Goal: Information Seeking & Learning: Learn about a topic

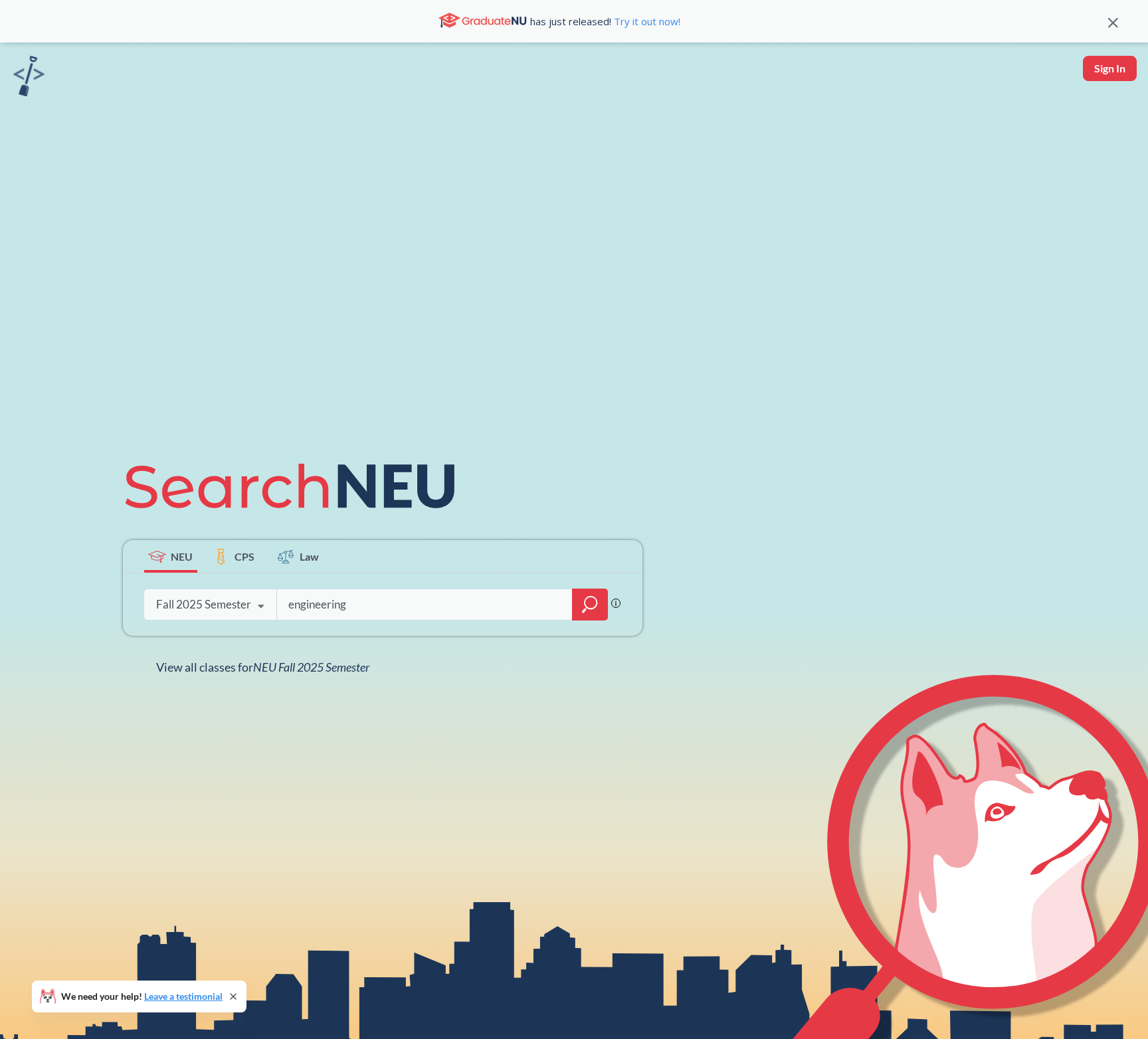
type input "engineering"
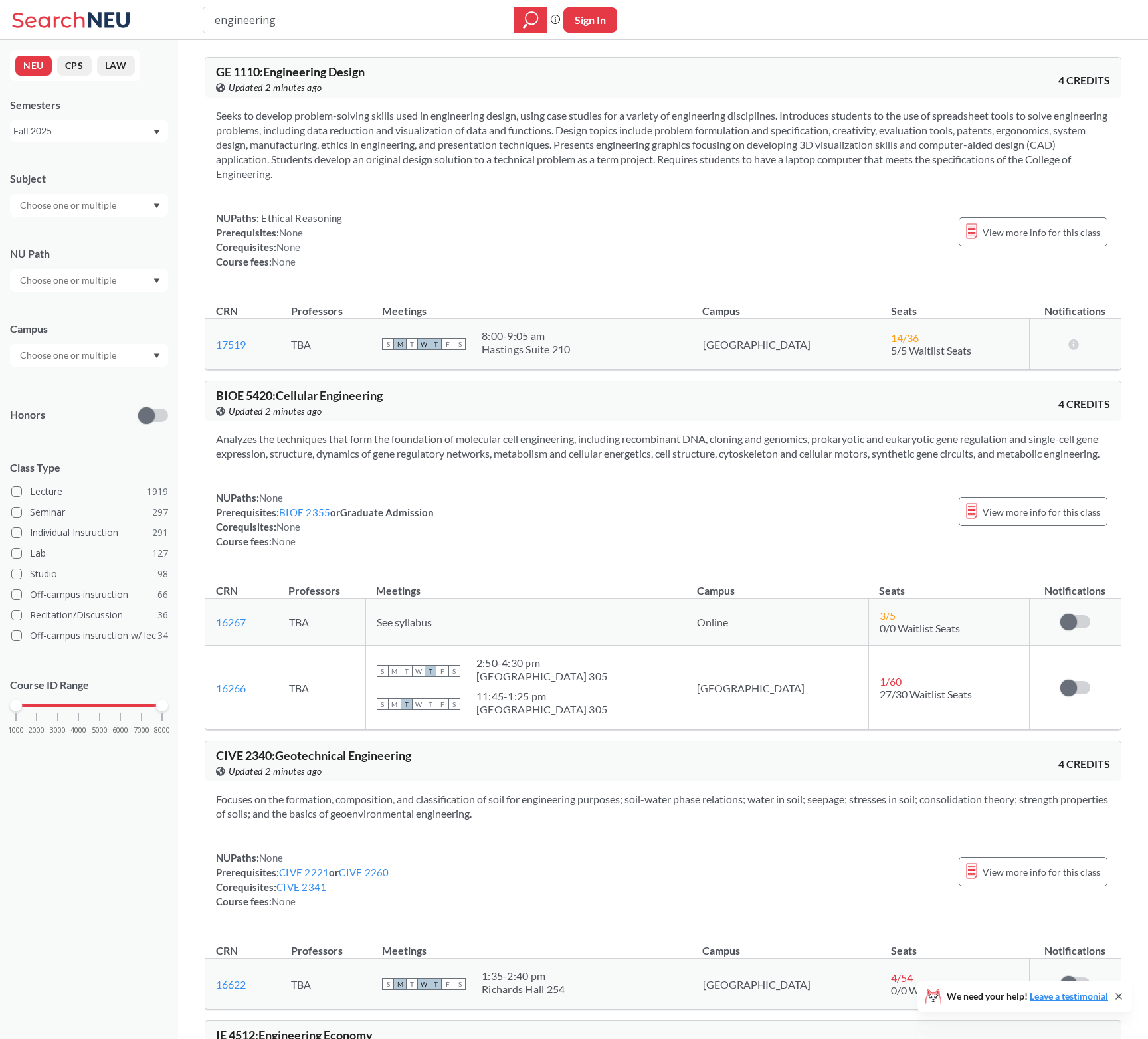
click at [109, 217] on div "Subject NU Path Campus Honors Class Type Lecture 1919 Seminar 297 Individual In…" at bounding box center [89, 459] width 158 height 603
click at [109, 207] on input "text" at bounding box center [69, 205] width 112 height 16
click at [73, 243] on div "MATH ( 68 )" at bounding box center [91, 238] width 150 height 14
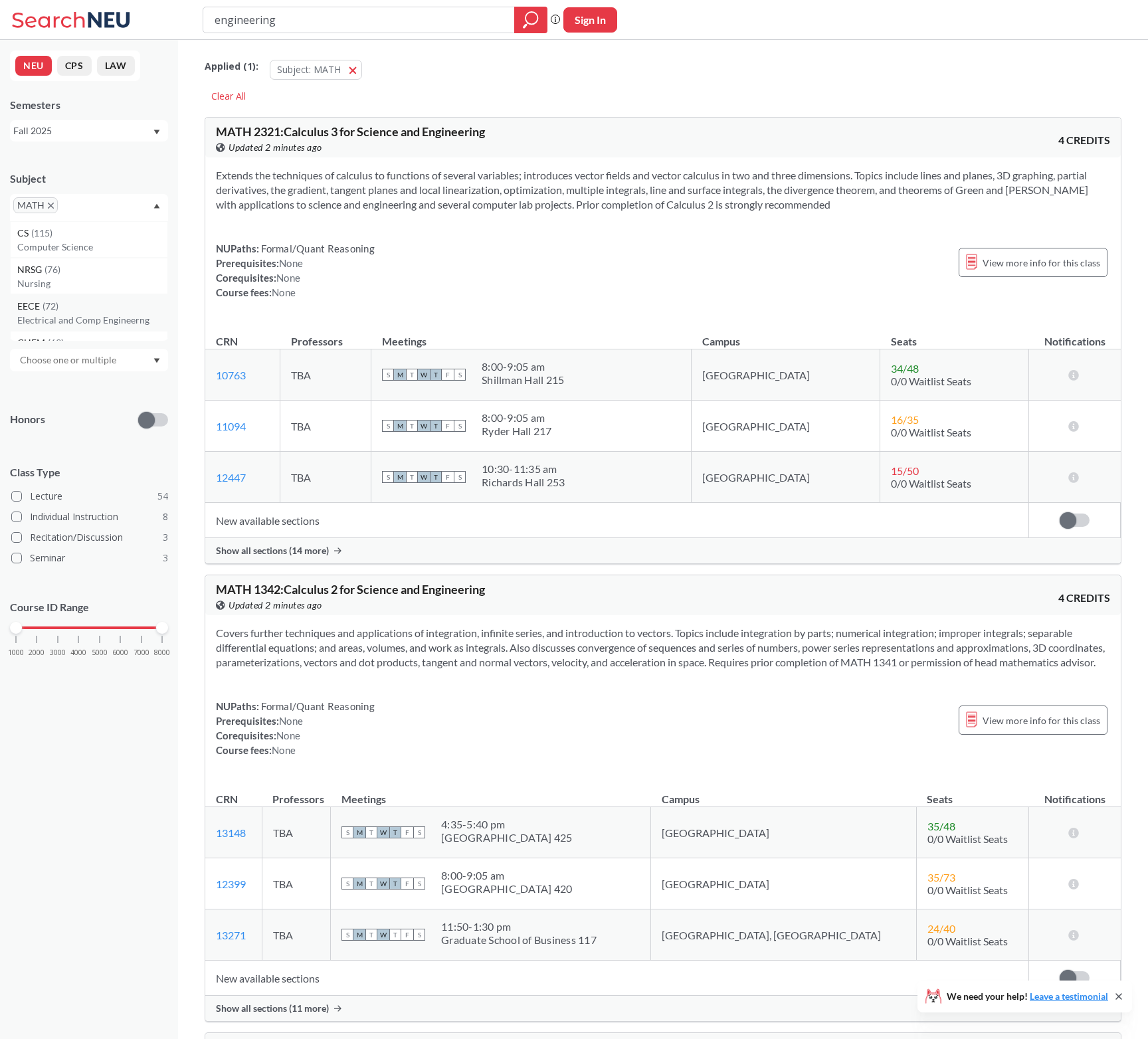
click at [86, 310] on div "EECE ( 72 )" at bounding box center [91, 306] width 150 height 14
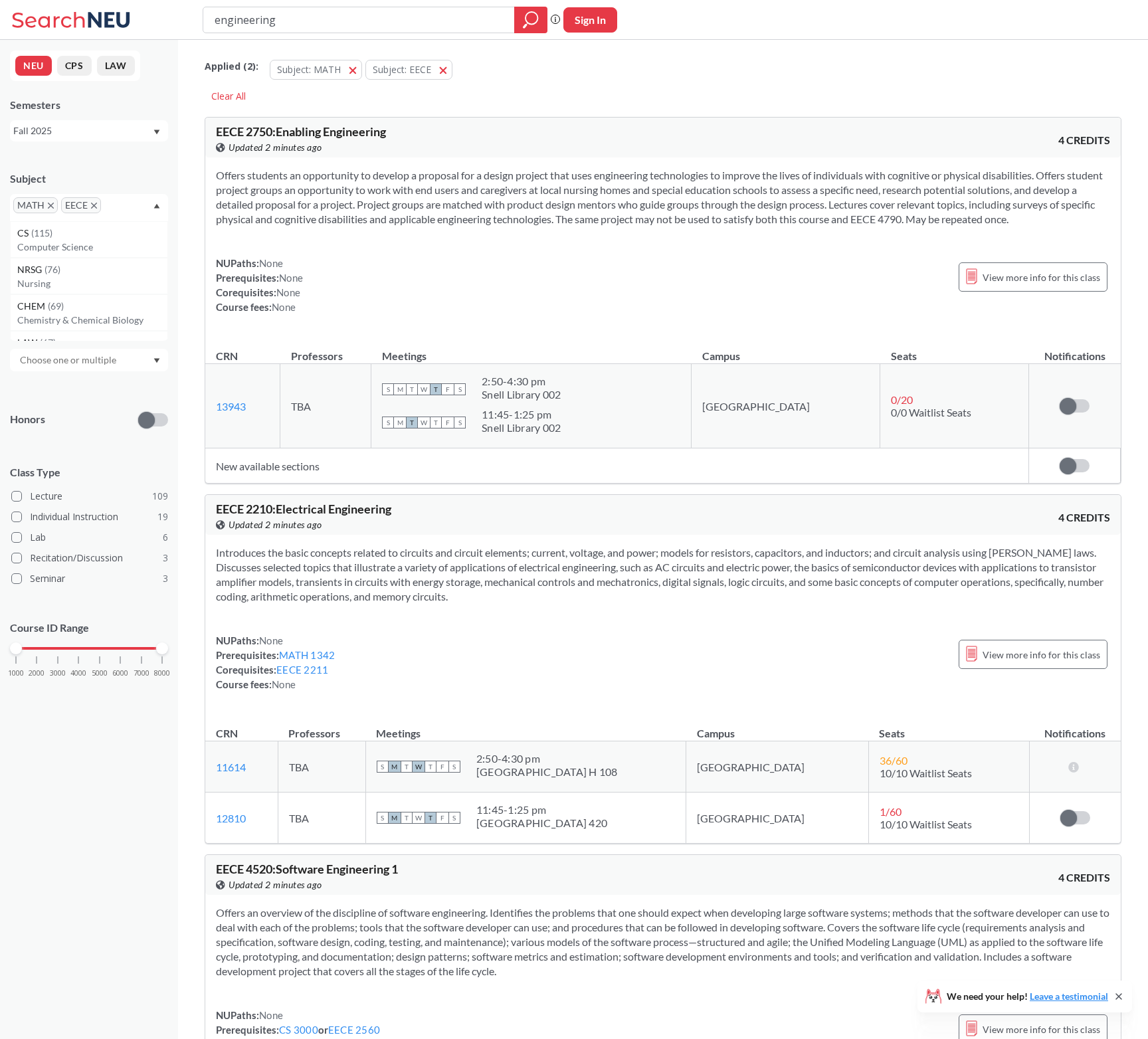
click at [118, 210] on input "text" at bounding box center [123, 210] width 39 height 16
click at [99, 236] on div "CS ( 115 )" at bounding box center [91, 233] width 150 height 14
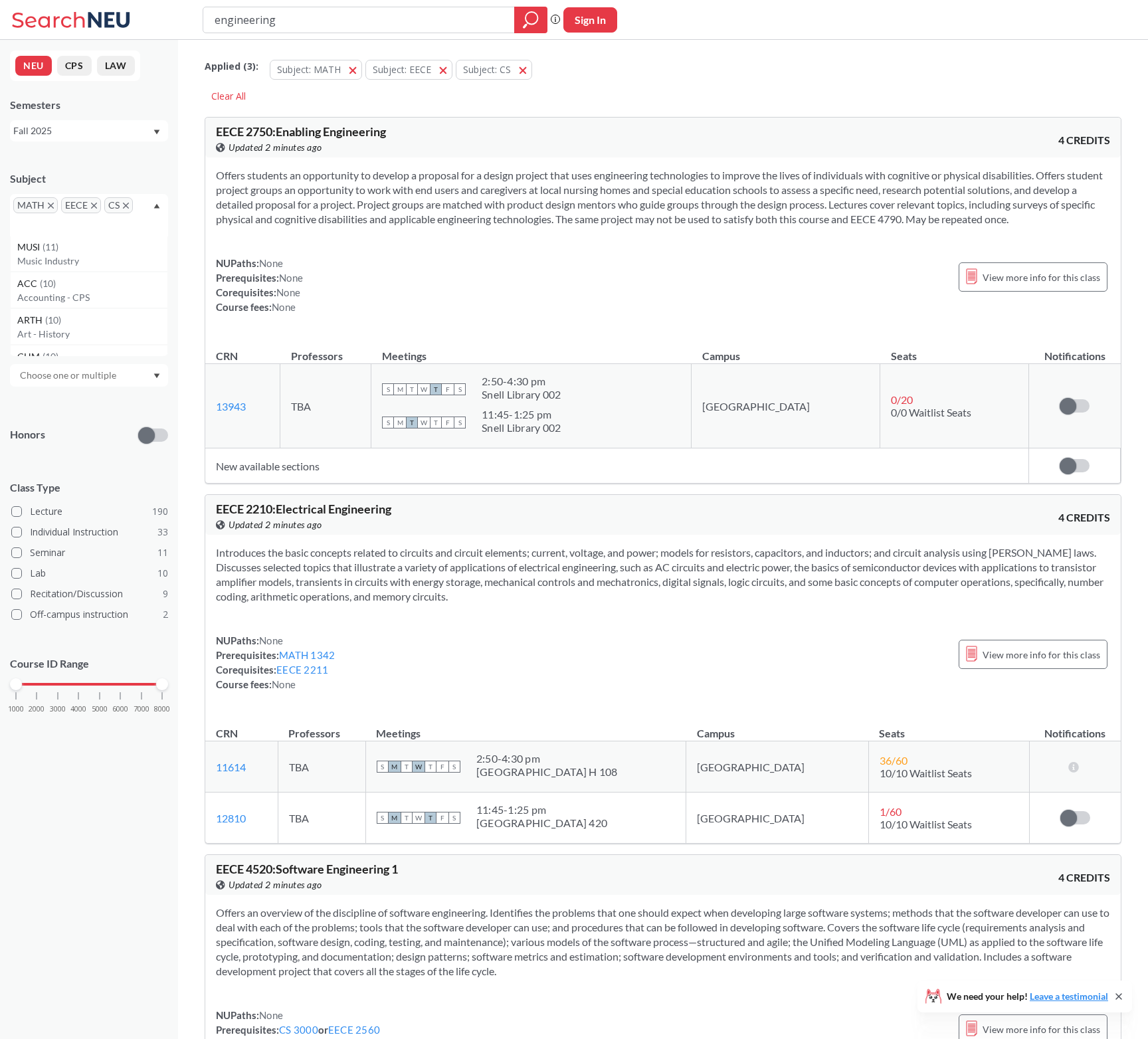
scroll to position [2600, 0]
click at [141, 205] on div "MATH EECE CS" at bounding box center [89, 216] width 158 height 43
click at [135, 218] on div "MATH EECE CS" at bounding box center [89, 216] width 158 height 43
click at [106, 231] on div "MATH EECE CS" at bounding box center [89, 216] width 158 height 43
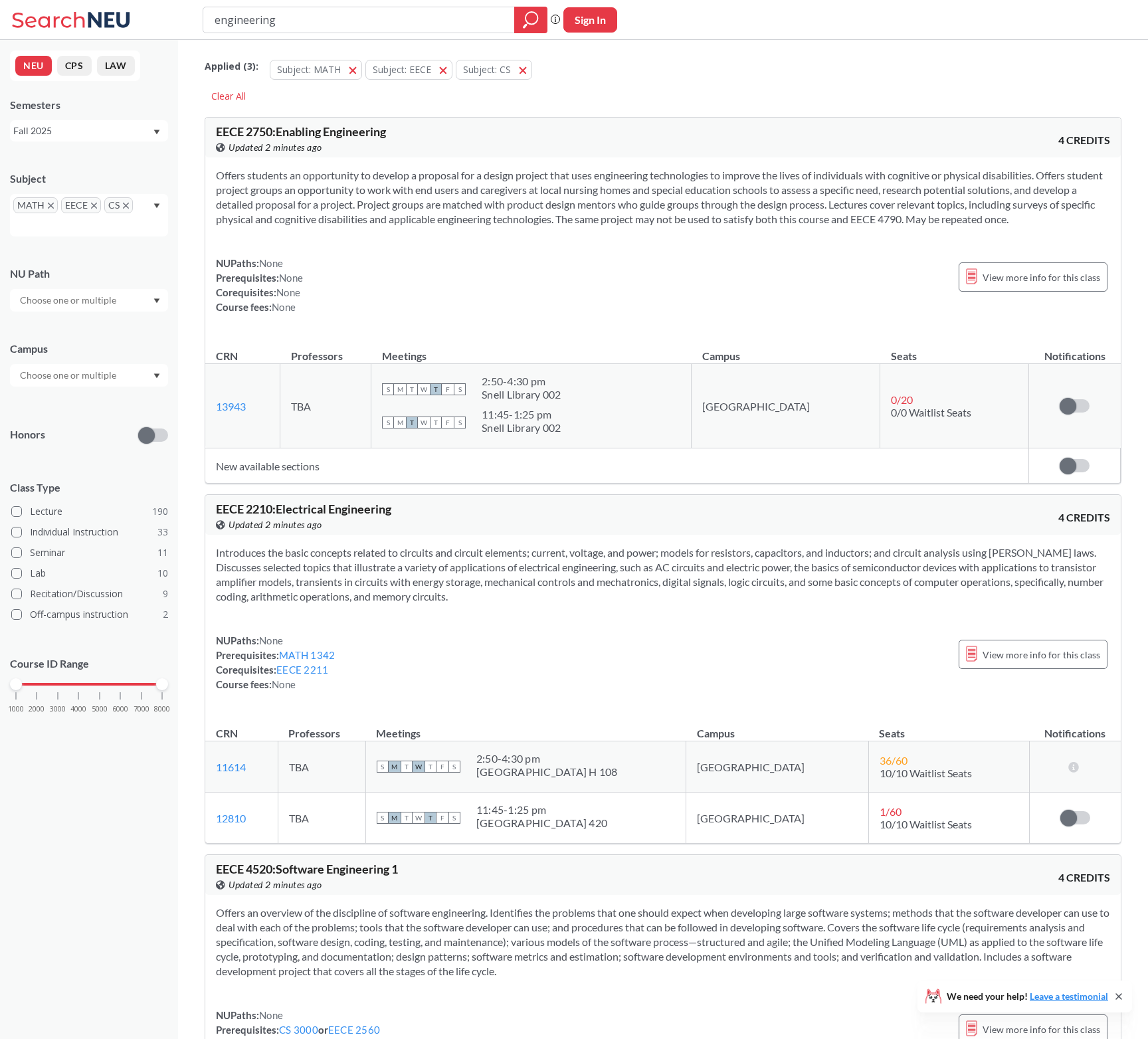
click at [67, 220] on div "MATH EECE CS" at bounding box center [89, 216] width 158 height 43
click at [39, 433] on p "Honors" at bounding box center [28, 434] width 36 height 15
click at [91, 219] on div "MATH EECE CS" at bounding box center [89, 216] width 158 height 43
click at [75, 282] on div "CIVE ( 52 )" at bounding box center [91, 286] width 150 height 14
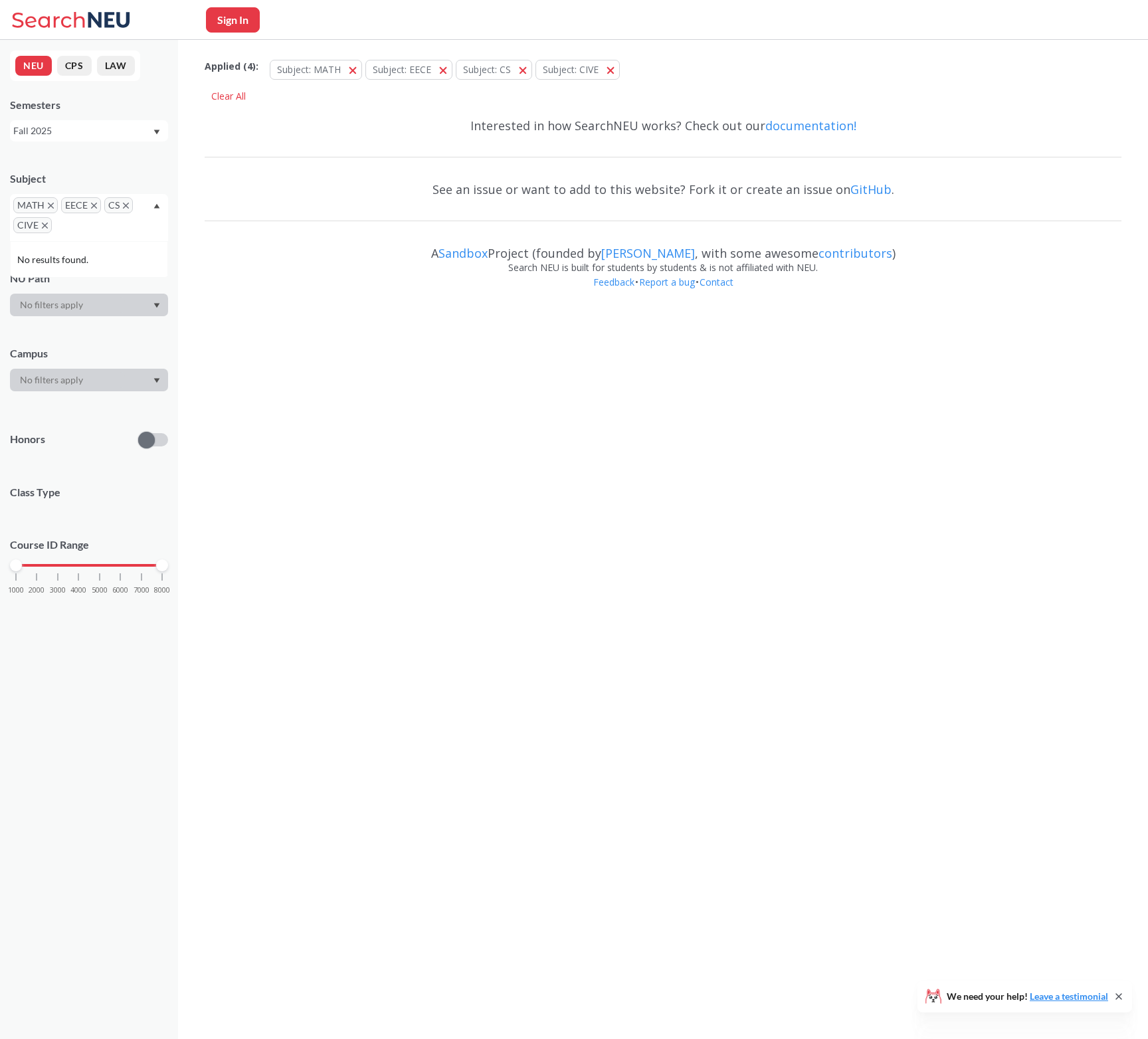
click at [89, 226] on input "text" at bounding box center [75, 230] width 39 height 16
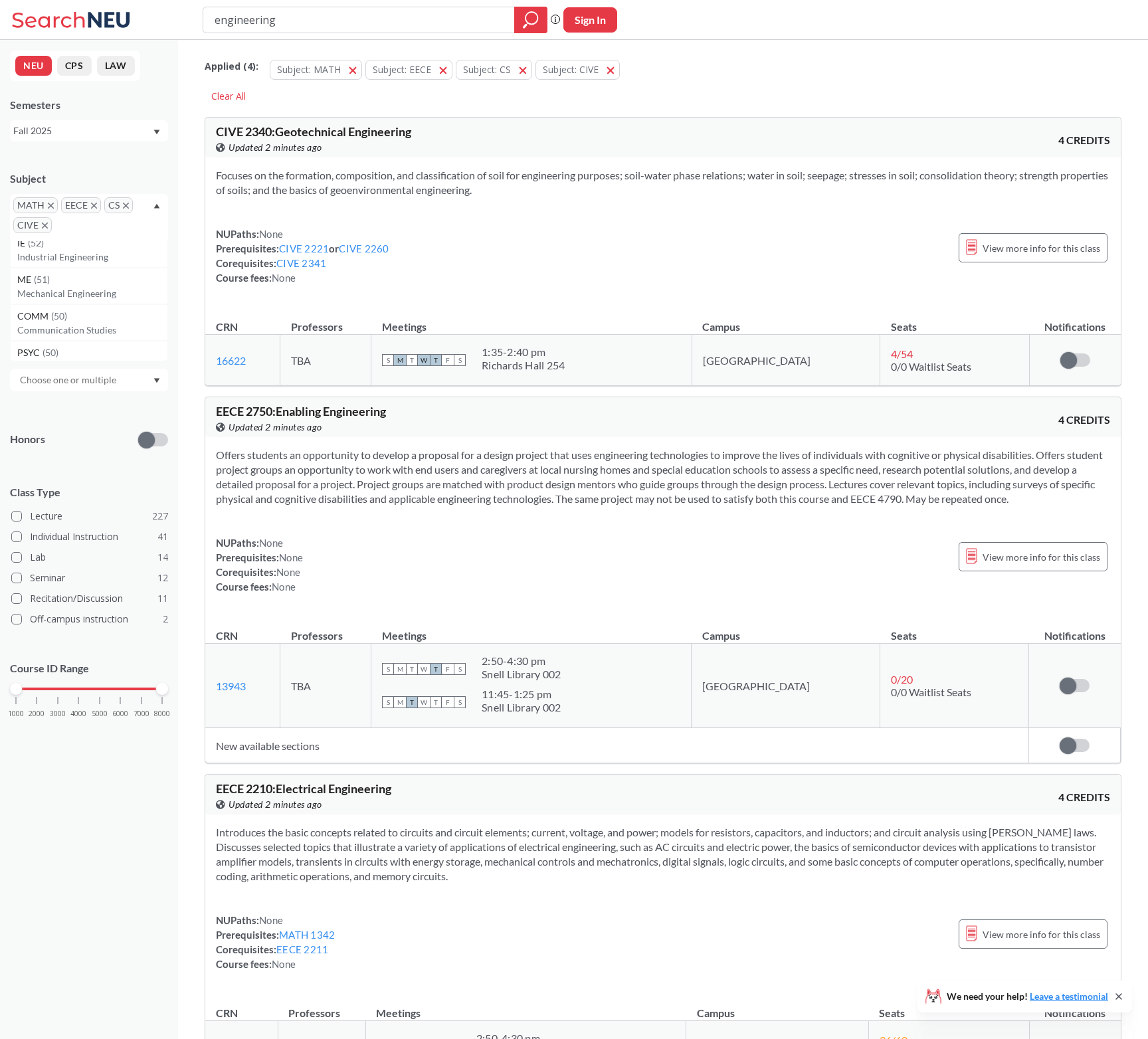
scroll to position [276, 0]
click at [87, 273] on div "ME ( 51 )" at bounding box center [91, 270] width 150 height 14
click at [75, 416] on div "Honors" at bounding box center [89, 432] width 158 height 47
click at [91, 371] on div at bounding box center [89, 379] width 158 height 22
click at [75, 448] on div "Online ( 62 )" at bounding box center [91, 447] width 150 height 14
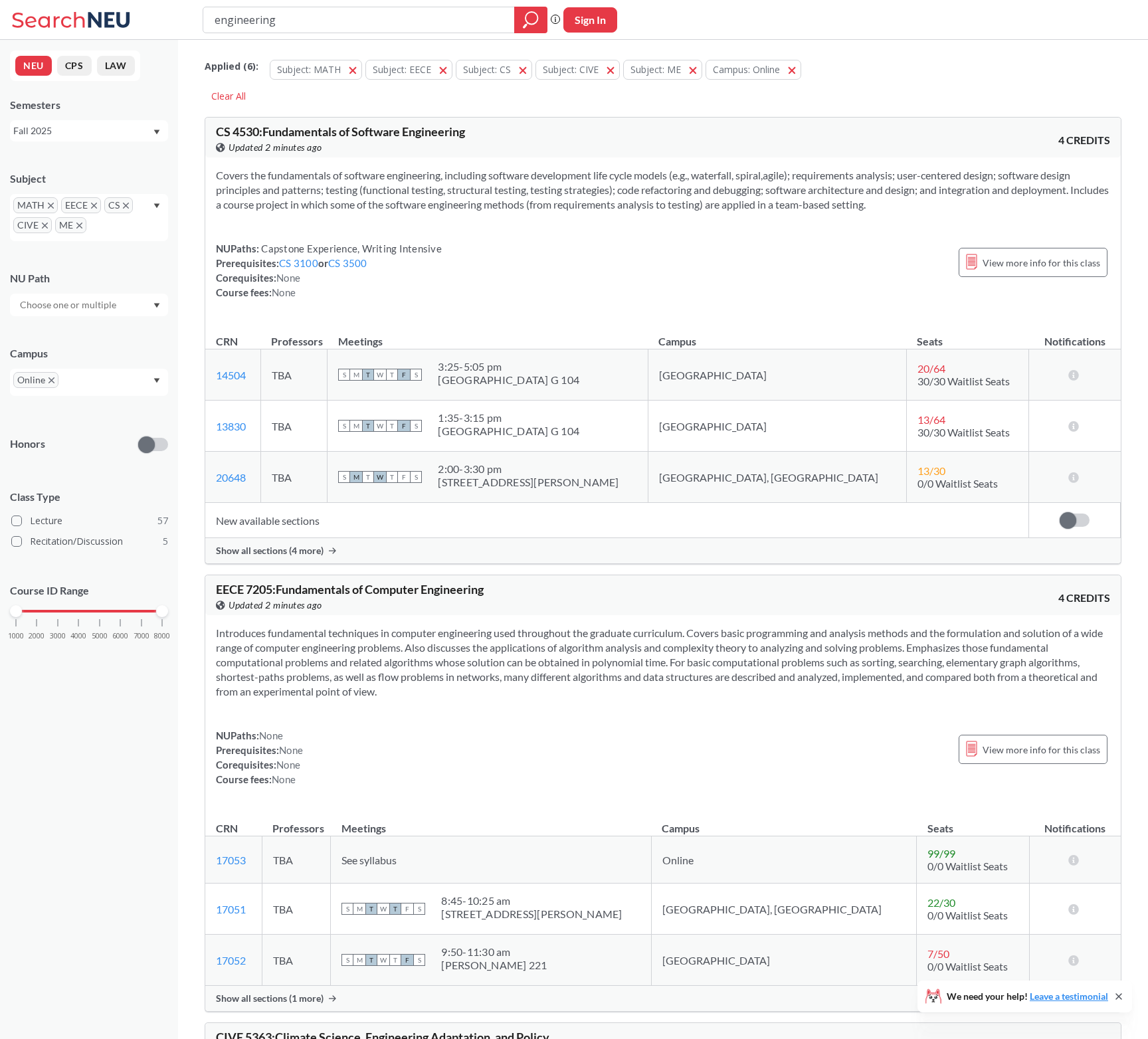
drag, startPoint x: 12, startPoint y: 604, endPoint x: 120, endPoint y: 615, distance: 108.6
click at [117, 615] on div "Course ID Range 1000 2000 3000 4000 5000 6000 7000 8000" at bounding box center [89, 618] width 158 height 97
drag, startPoint x: 15, startPoint y: 612, endPoint x: 95, endPoint y: 612, distance: 80.0
click at [95, 612] on div at bounding box center [99, 611] width 12 height 12
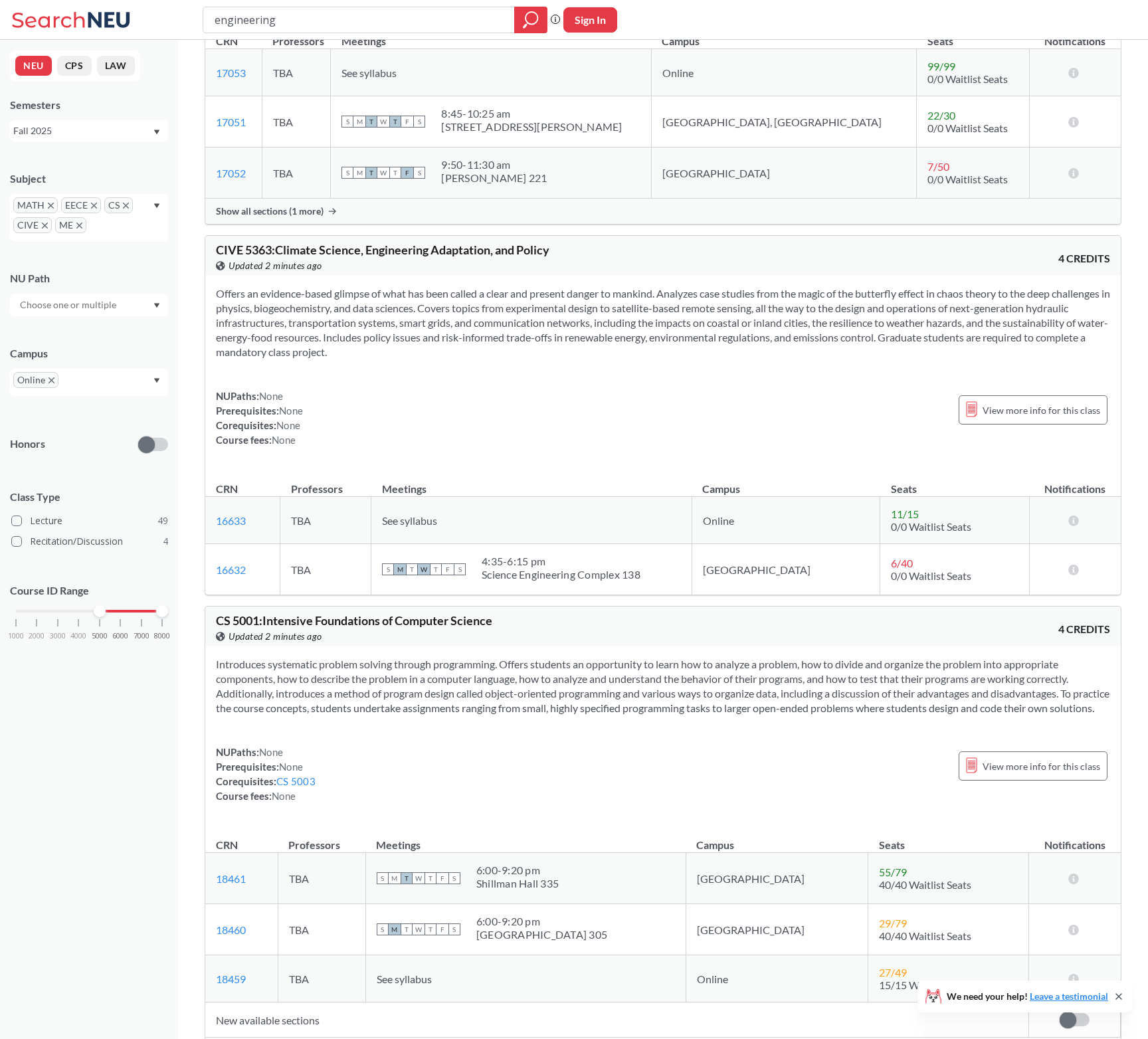
scroll to position [339, 0]
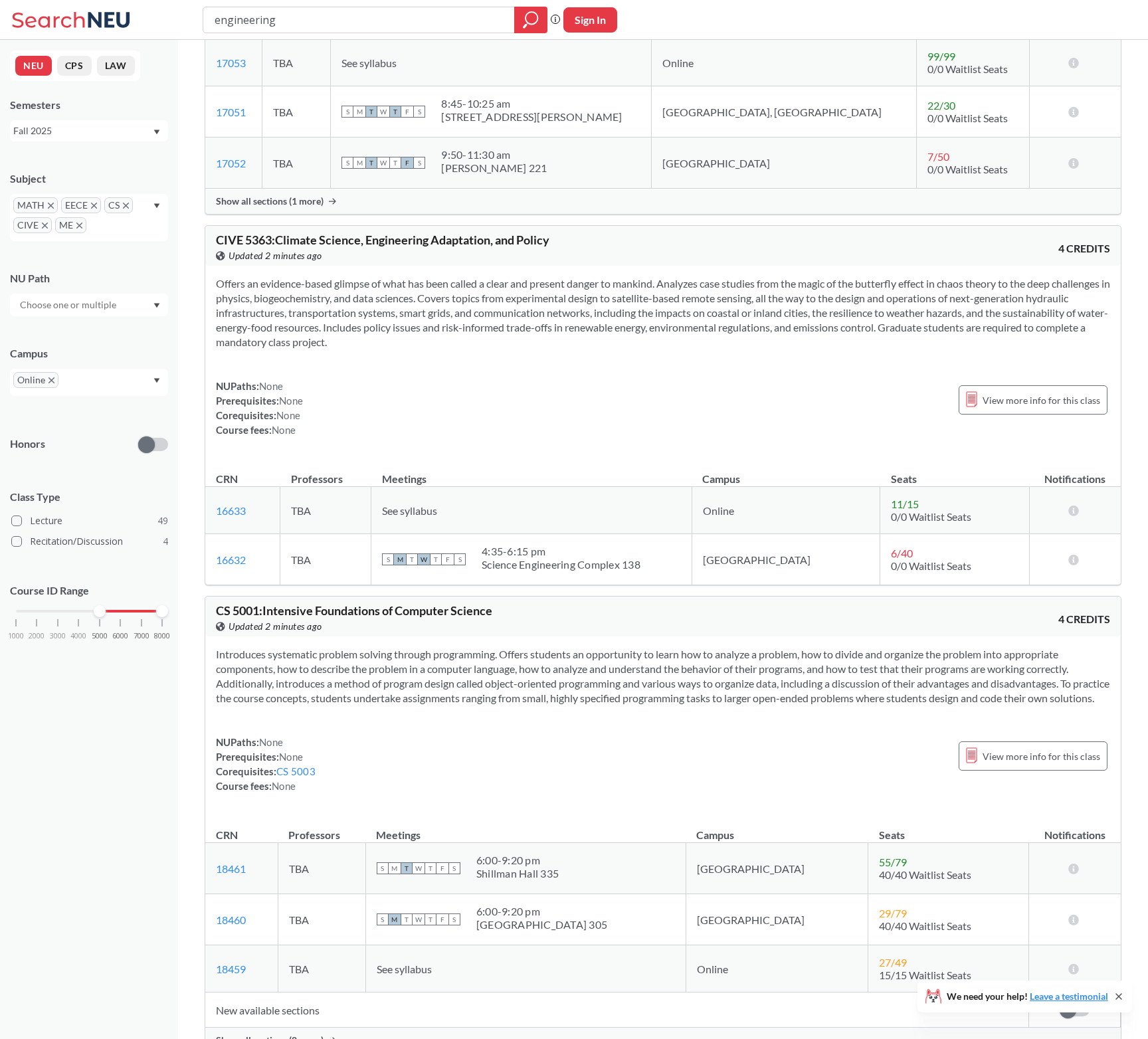
click at [409, 296] on section "Offers an evidence-based glimpse of what has been called a clear and present da…" at bounding box center [662, 313] width 894 height 73
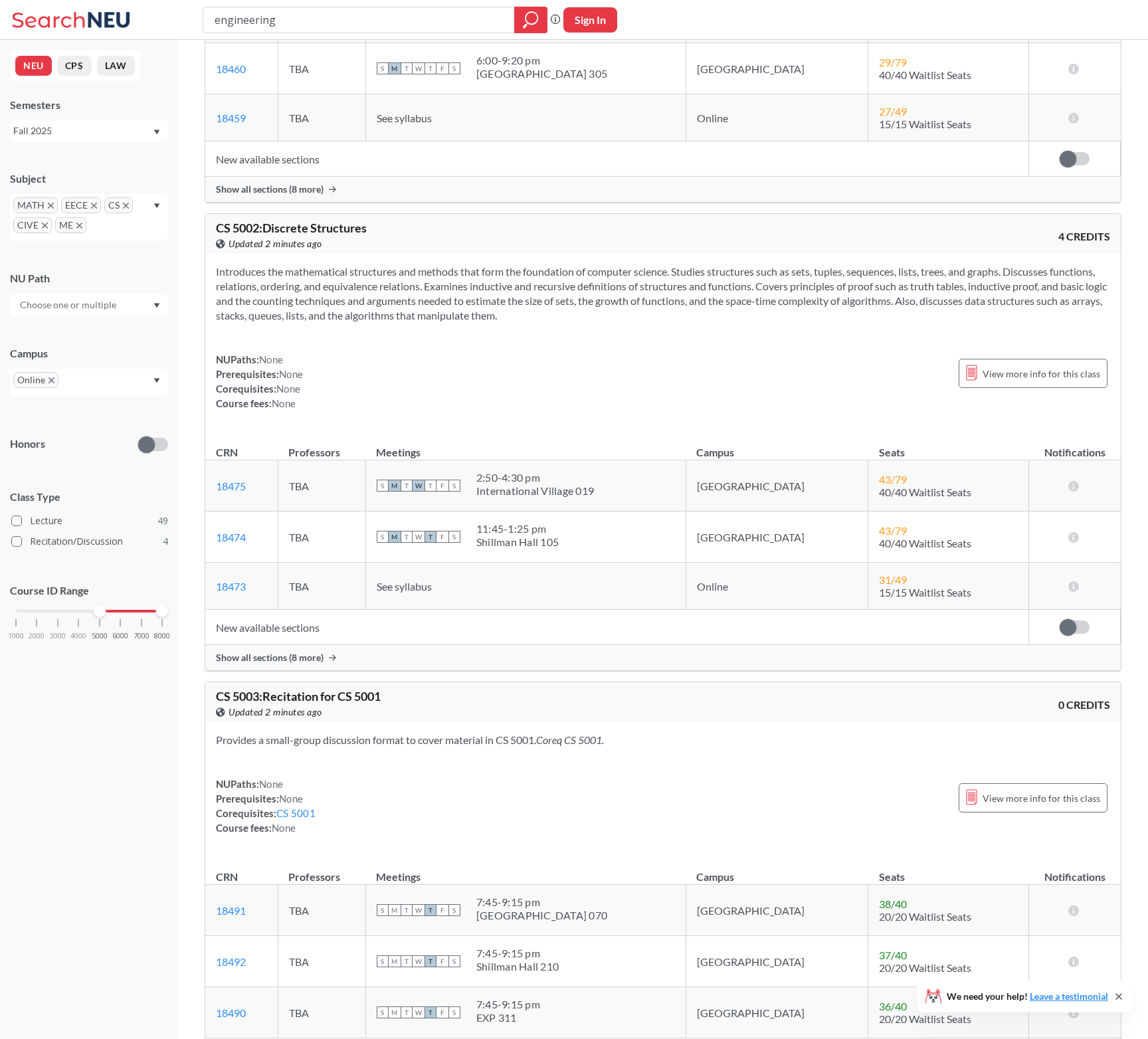
scroll to position [1197, 0]
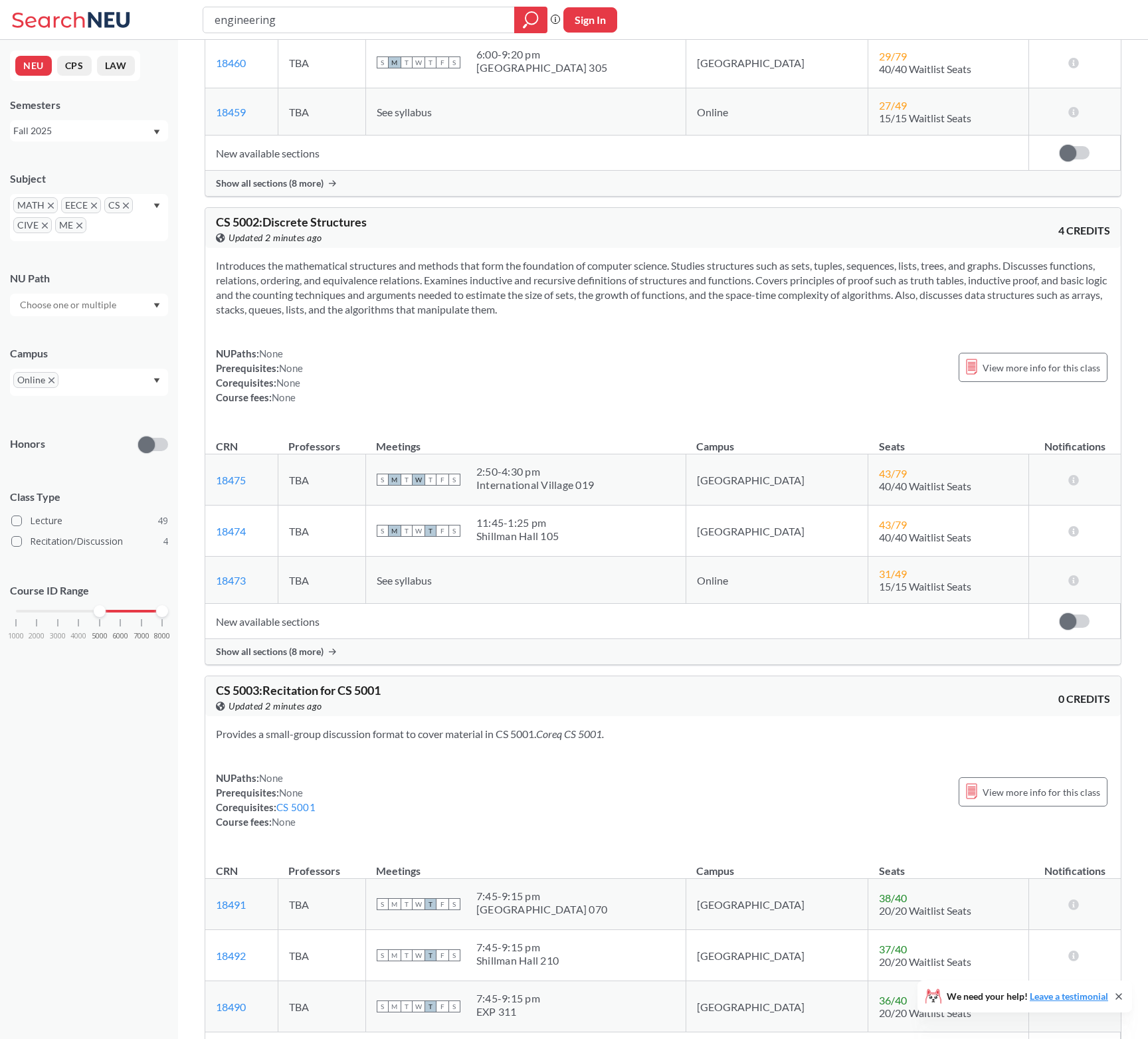
click at [123, 205] on icon "X to remove pill" at bounding box center [125, 205] width 6 height 6
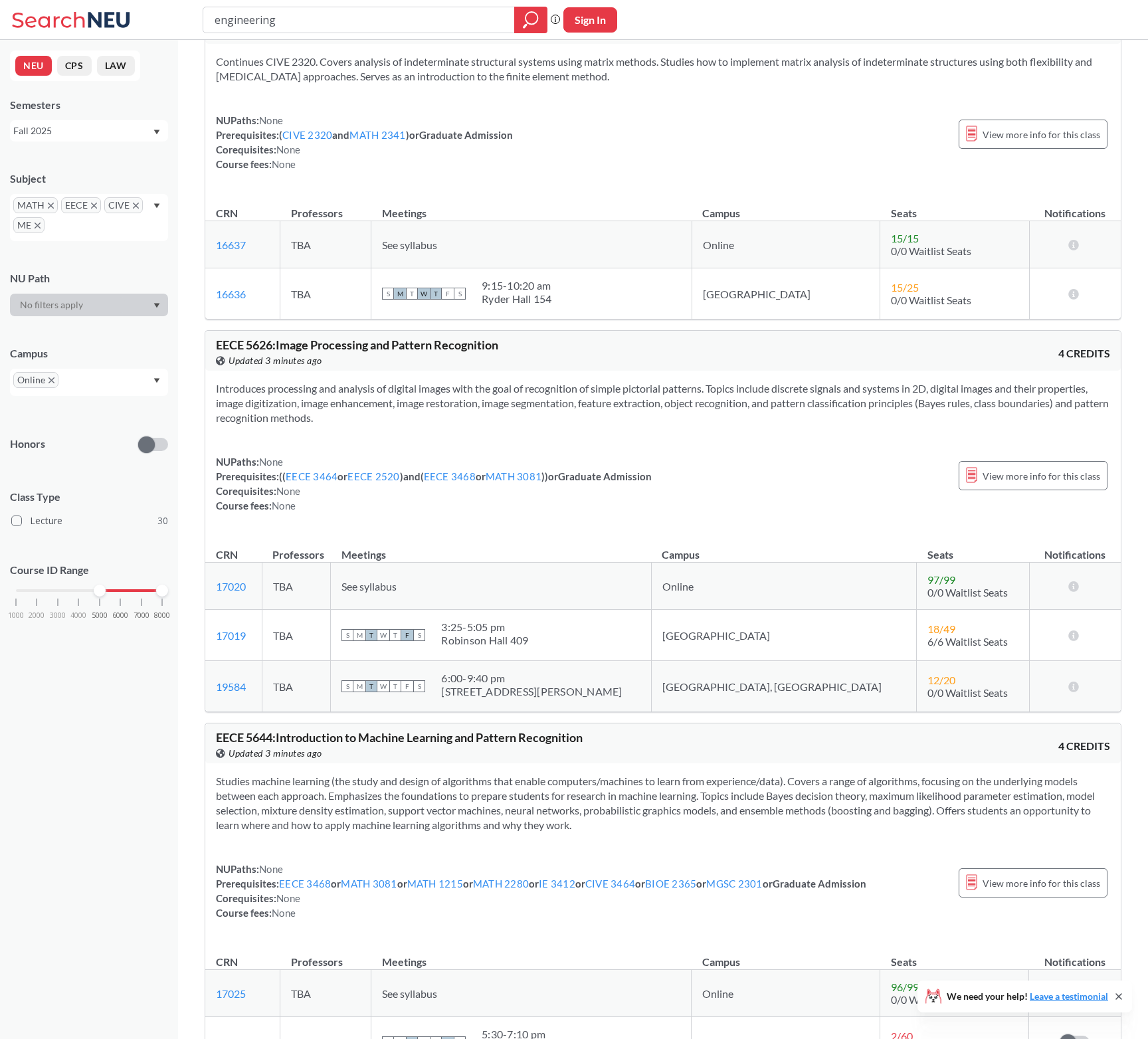
scroll to position [1764, 0]
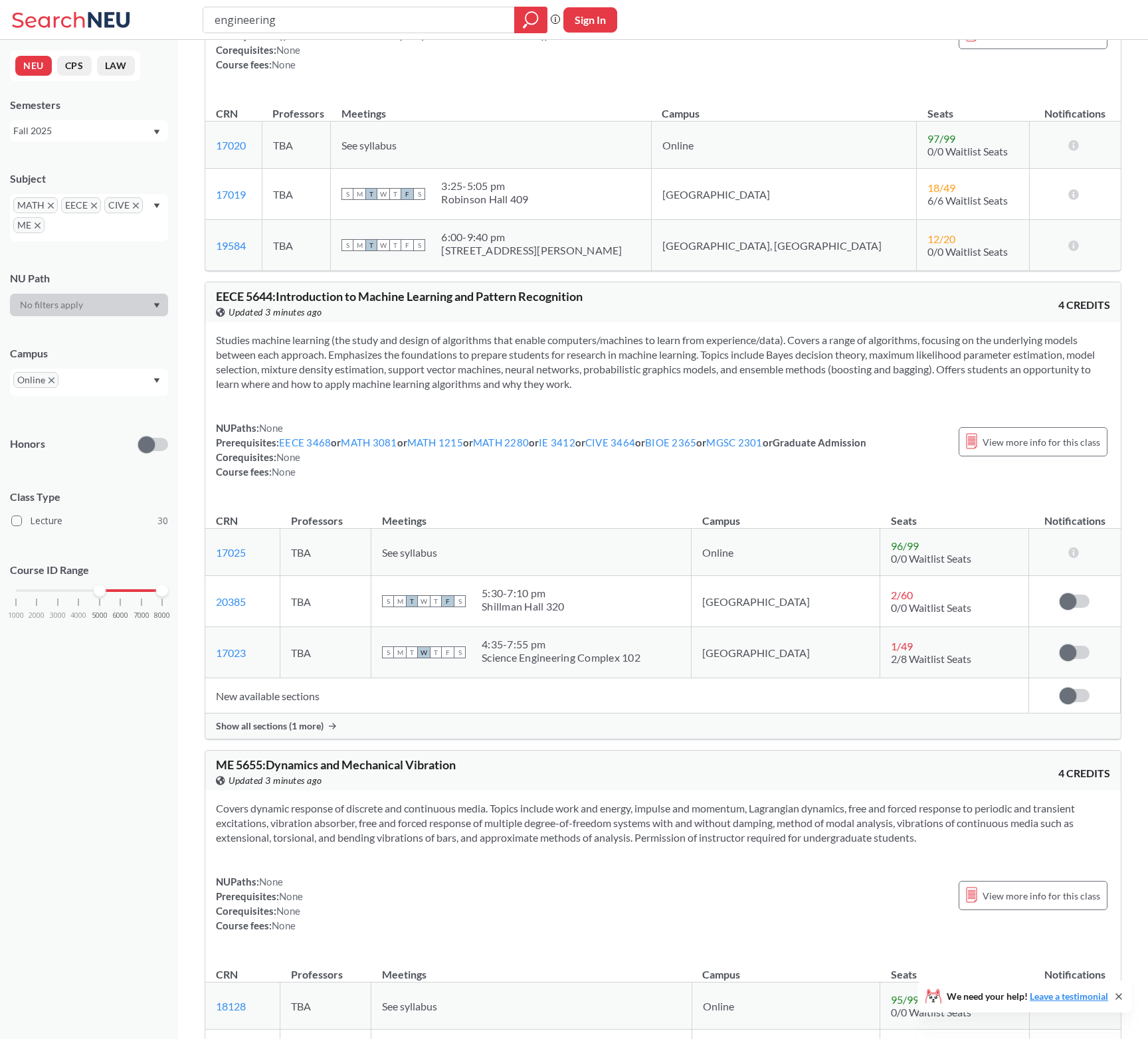
click at [387, 367] on section "Studies machine learning (the study and design of algorithms that enable comput…" at bounding box center [662, 362] width 894 height 59
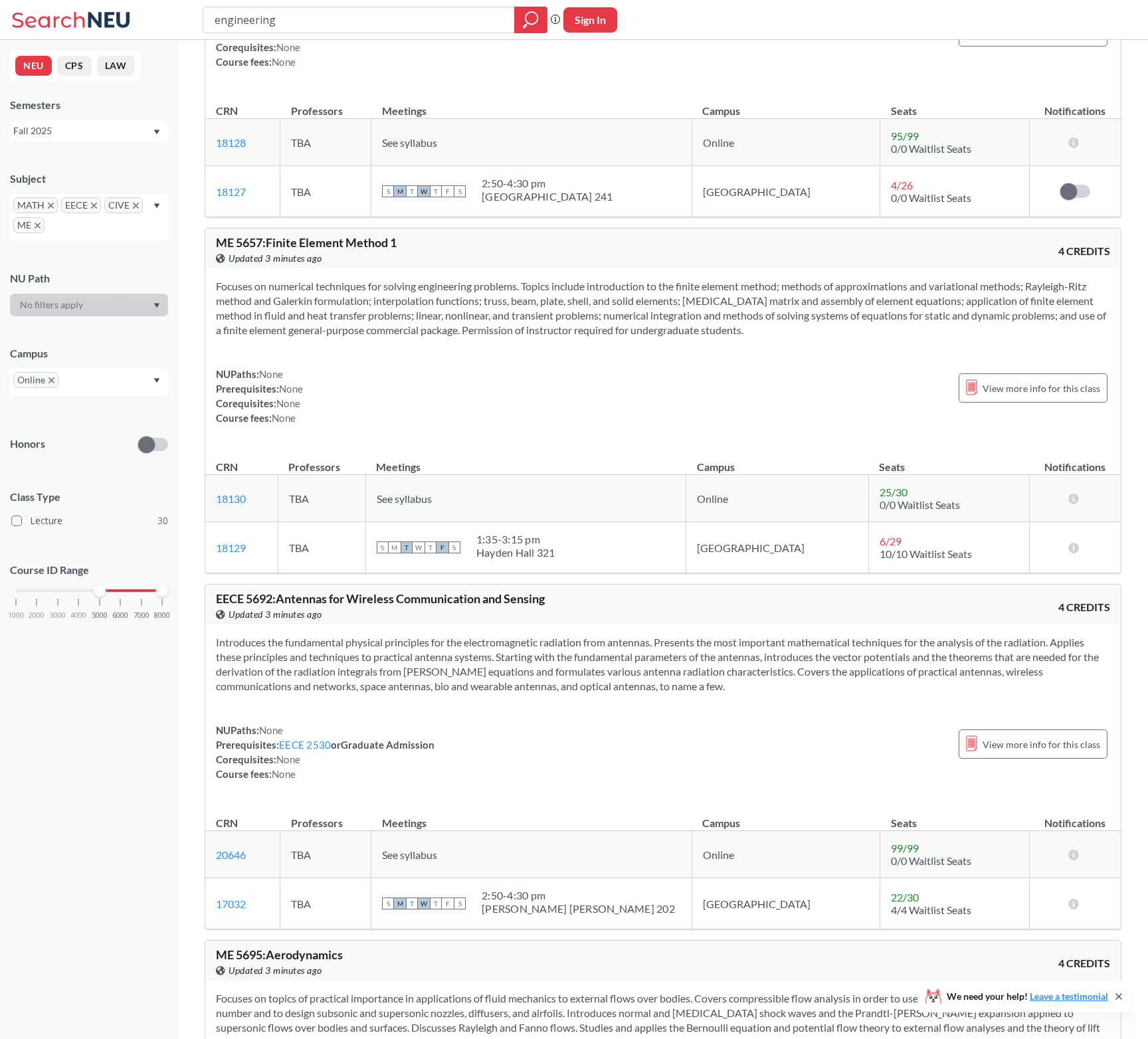
scroll to position [3000, 0]
click at [444, 306] on section "Focuses on numerical techniques for solving engineering problems. Topics includ…" at bounding box center [662, 308] width 894 height 59
click at [429, 305] on section "Focuses on numerical techniques for solving engineering problems. Topics includ…" at bounding box center [662, 308] width 894 height 59
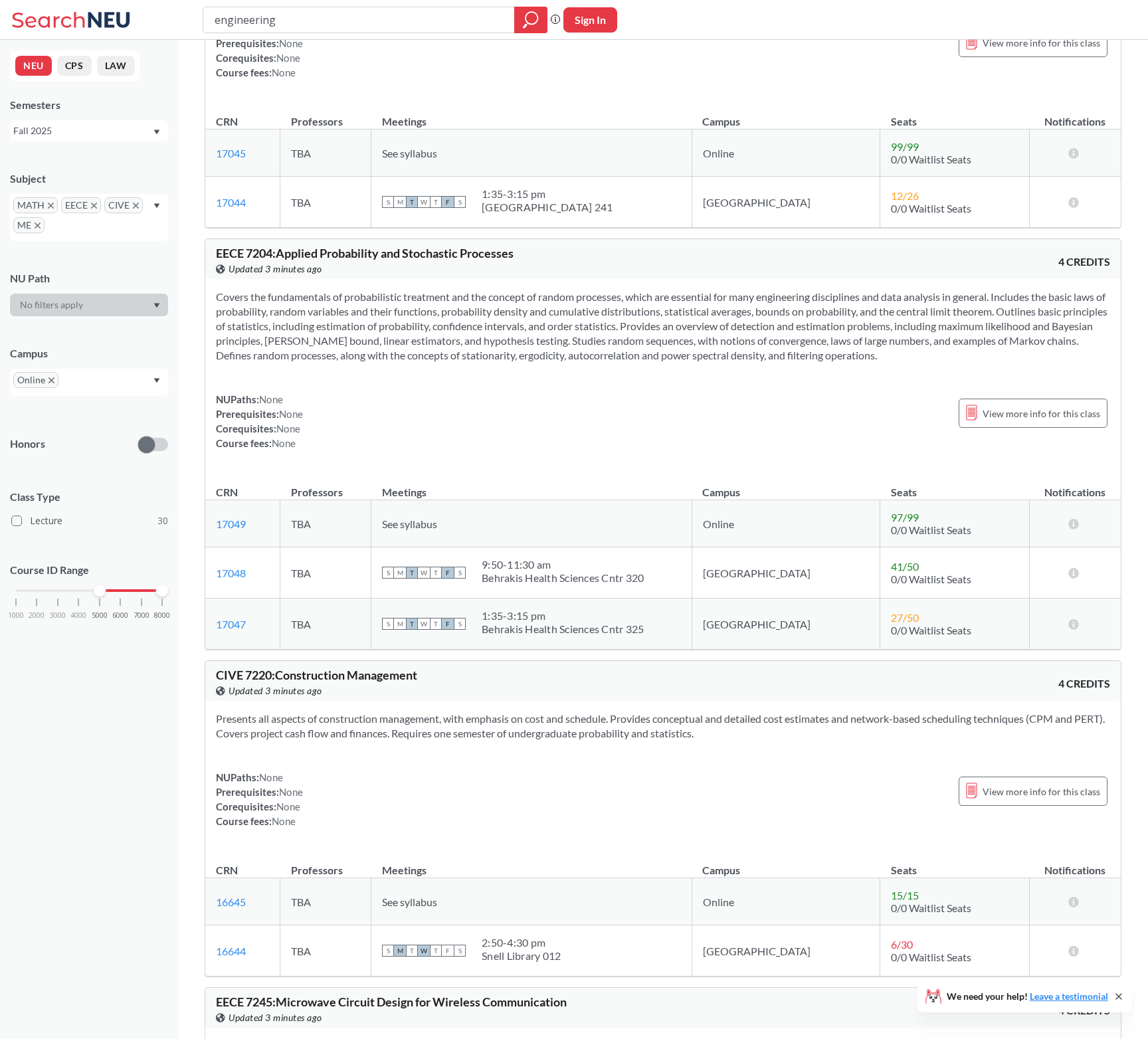
scroll to position [6255, 0]
click at [429, 305] on section "Covers the fundamentals of probabilistic treatment and the concept of random pr…" at bounding box center [662, 326] width 894 height 73
click at [422, 314] on section "Covers the fundamentals of probabilistic treatment and the concept of random pr…" at bounding box center [662, 326] width 894 height 73
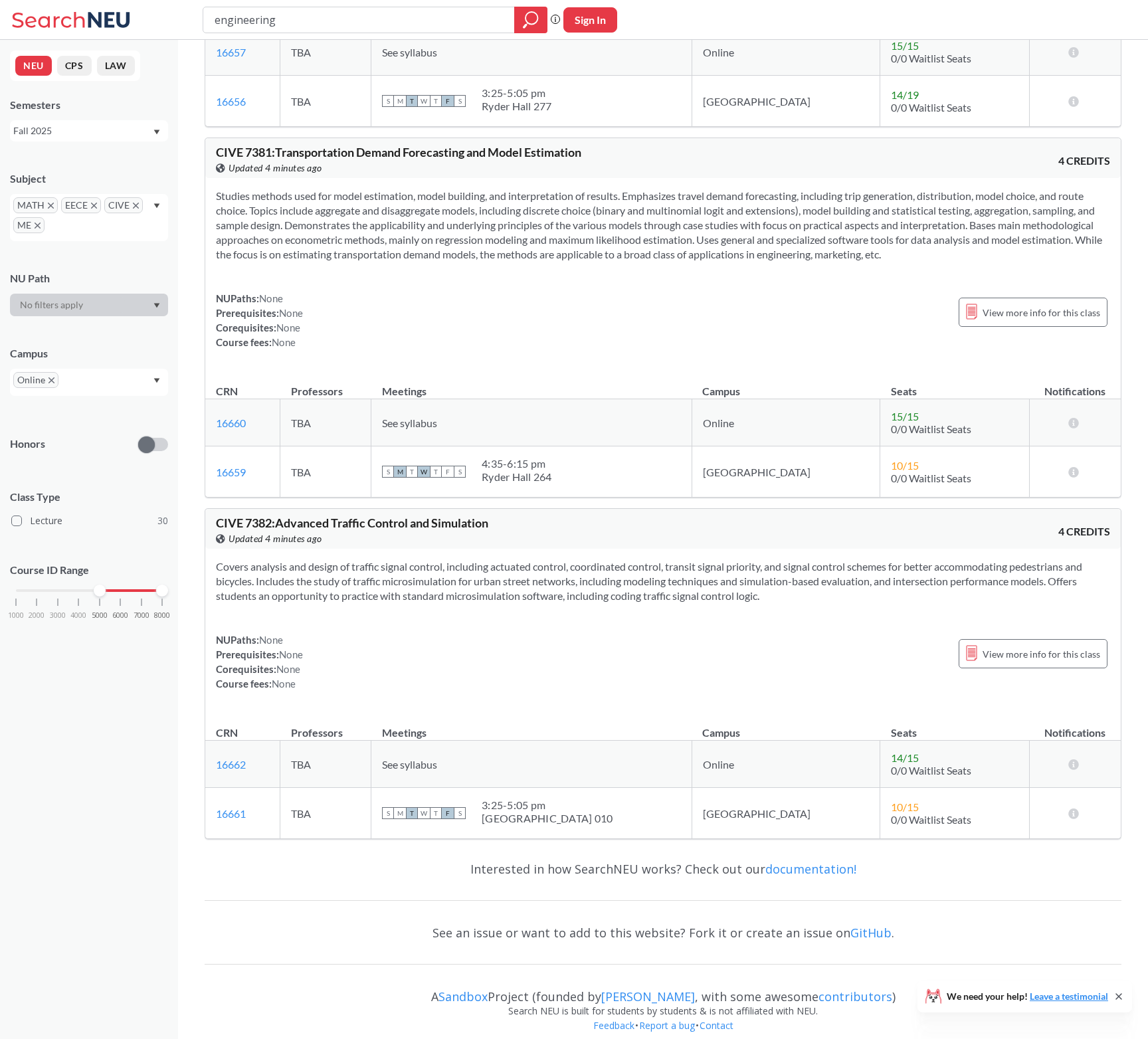
scroll to position [10432, 0]
